Goal: Book appointment/travel/reservation

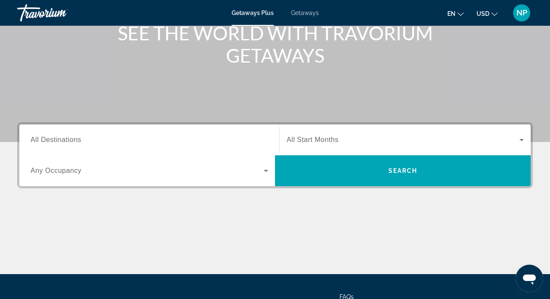
scroll to position [116, 0]
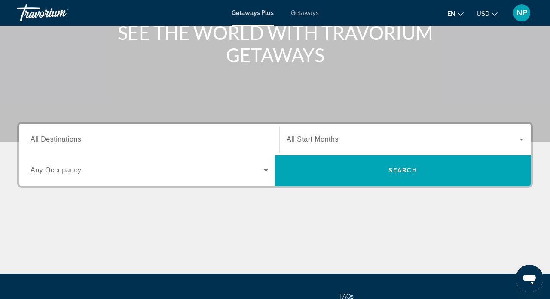
click at [61, 140] on span "All Destinations" at bounding box center [55, 139] width 51 height 7
click at [61, 140] on input "Destination All Destinations" at bounding box center [148, 140] width 237 height 10
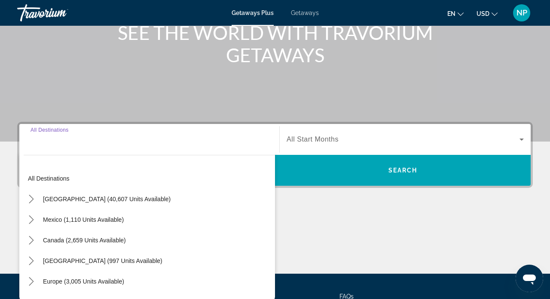
scroll to position [196, 0]
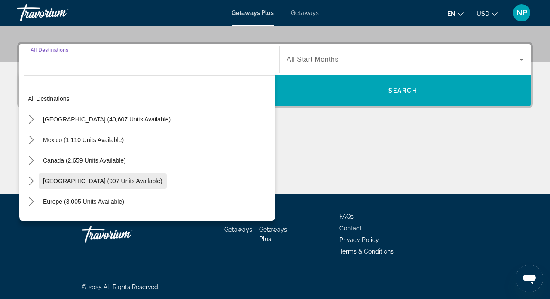
click at [70, 185] on span "Select destination: Caribbean & Atlantic Islands (997 units available)" at bounding box center [103, 181] width 128 height 21
type input "**********"
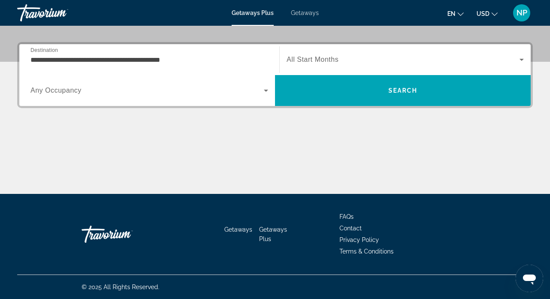
click at [306, 58] on span "All Start Months" at bounding box center [312, 59] width 52 height 7
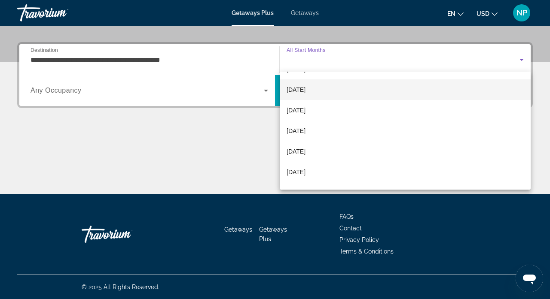
scroll to position [72, 0]
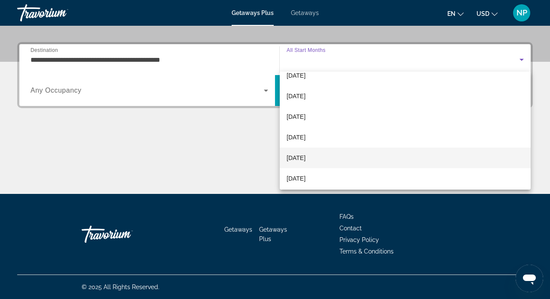
click at [305, 156] on span "[DATE]" at bounding box center [295, 158] width 19 height 10
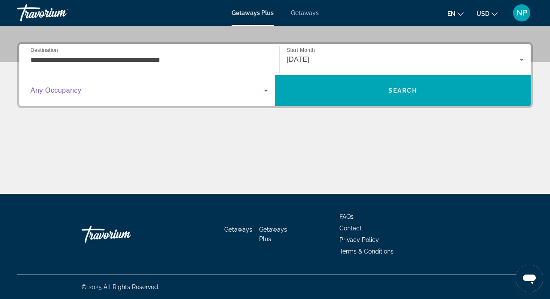
click at [266, 92] on icon "Search widget" at bounding box center [266, 90] width 10 height 10
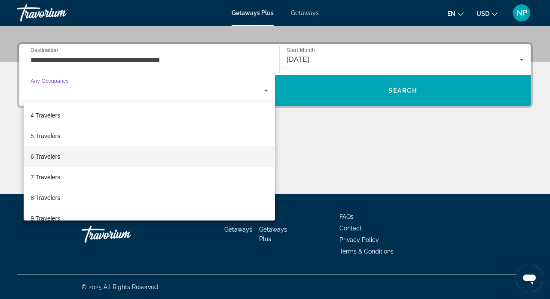
scroll to position [63, 0]
click at [199, 152] on mat-option "6 Travelers" at bounding box center [149, 156] width 251 height 21
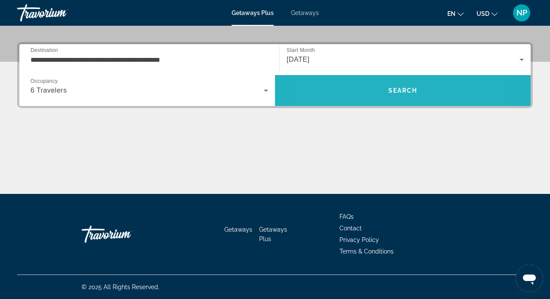
click at [356, 90] on span "Search" at bounding box center [402, 90] width 255 height 21
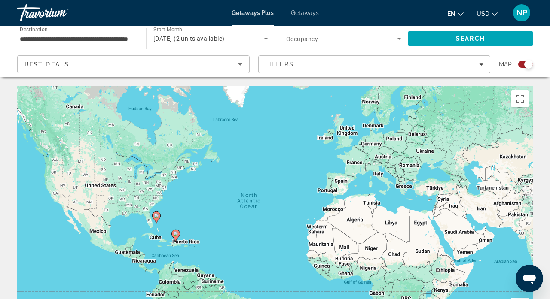
click at [176, 236] on image "Main content" at bounding box center [175, 233] width 5 height 5
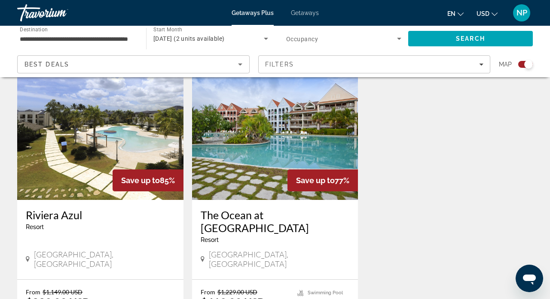
scroll to position [276, 0]
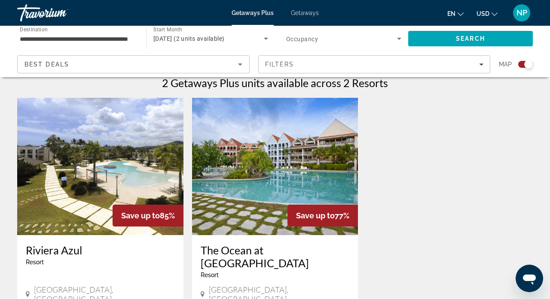
click at [75, 16] on div "Travorium" at bounding box center [60, 13] width 86 height 22
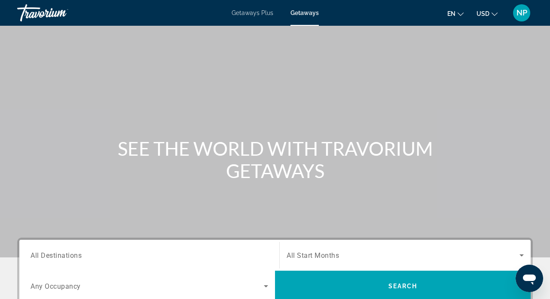
click at [253, 16] on div "Getaways Plus Getaways en English Español Français Italiano Português русский U…" at bounding box center [275, 13] width 550 height 22
click at [252, 14] on span "Getaways Plus" at bounding box center [252, 12] width 42 height 7
click at [302, 15] on span "Getaways" at bounding box center [305, 12] width 28 height 7
